Goal: Task Accomplishment & Management: Manage account settings

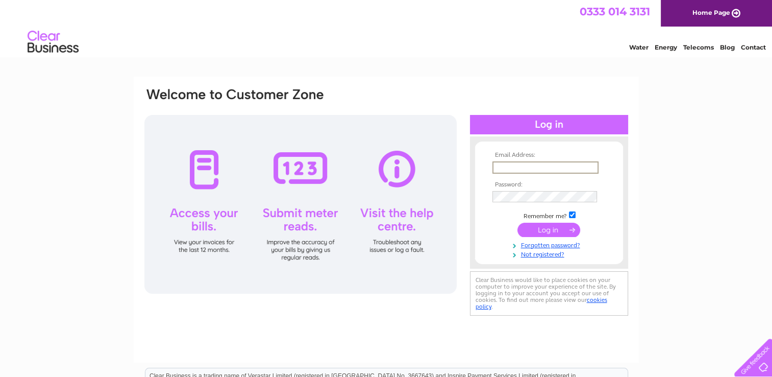
click at [559, 165] on input "text" at bounding box center [545, 167] width 106 height 12
type input "claire@camodels.co.uk"
click at [540, 228] on input "submit" at bounding box center [548, 228] width 63 height 14
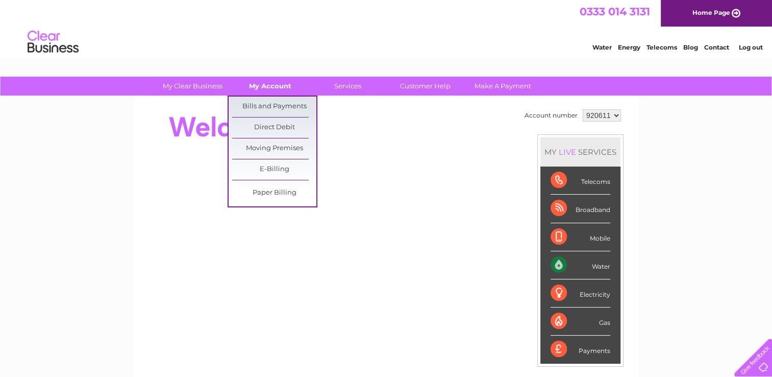
click at [282, 83] on link "My Account" at bounding box center [270, 86] width 84 height 19
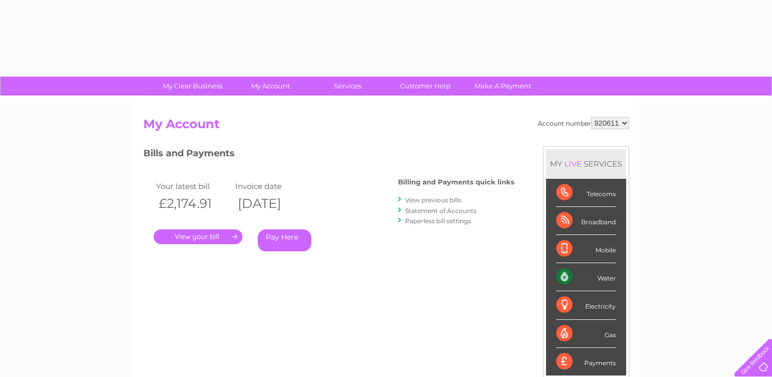
click at [280, 101] on div "Account number 920611 My Account MY LIVE SERVICES Telecoms Broadband Mobile Wat…" at bounding box center [386, 265] width 505 height 338
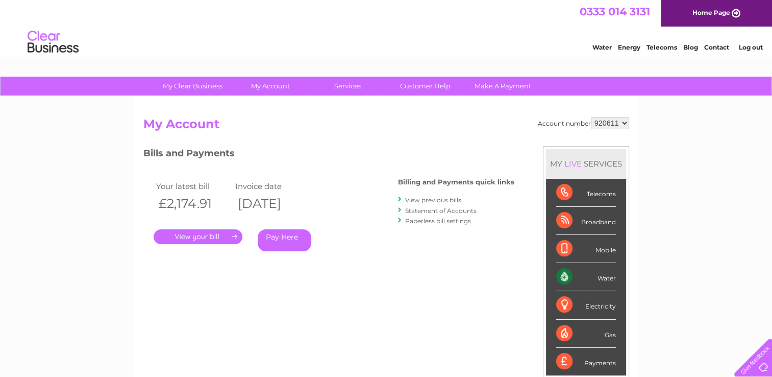
click at [422, 199] on link "View previous bills" at bounding box center [433, 200] width 56 height 8
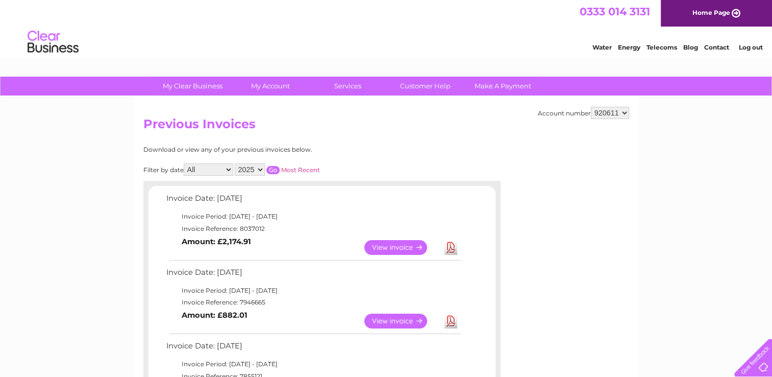
click at [414, 245] on link "View" at bounding box center [401, 247] width 75 height 15
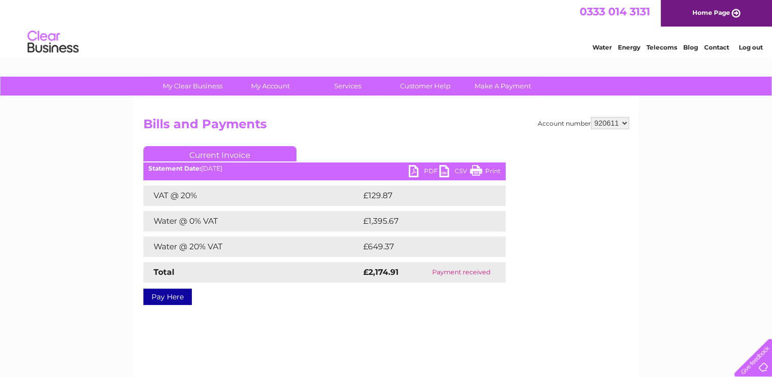
click at [412, 171] on link "PDF" at bounding box center [424, 172] width 31 height 15
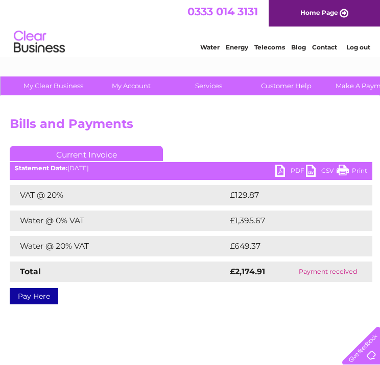
click at [285, 167] on link "PDF" at bounding box center [290, 172] width 31 height 15
